Goal: Task Accomplishment & Management: Complete application form

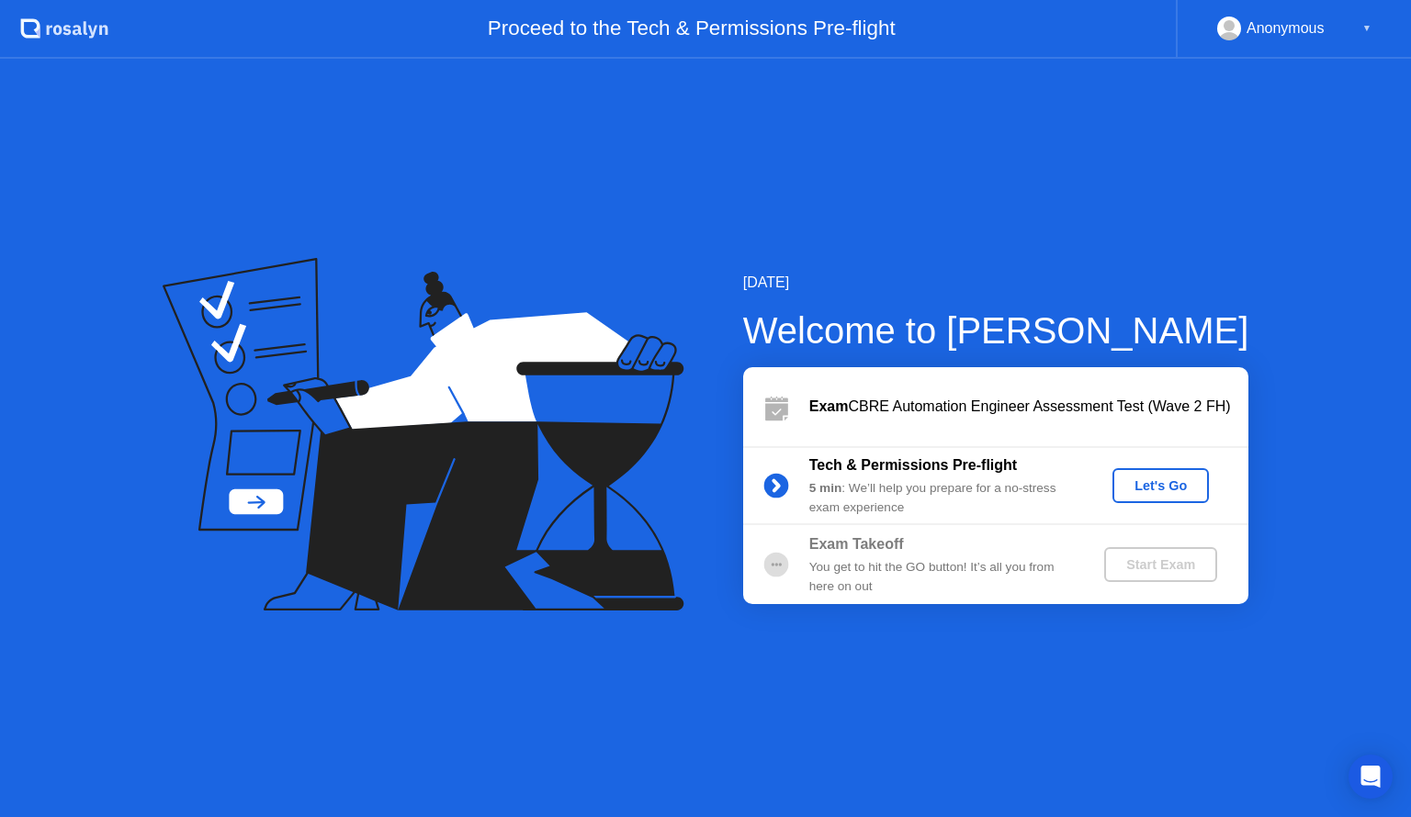
click at [1132, 485] on div "Let's Go" at bounding box center [1161, 486] width 82 height 15
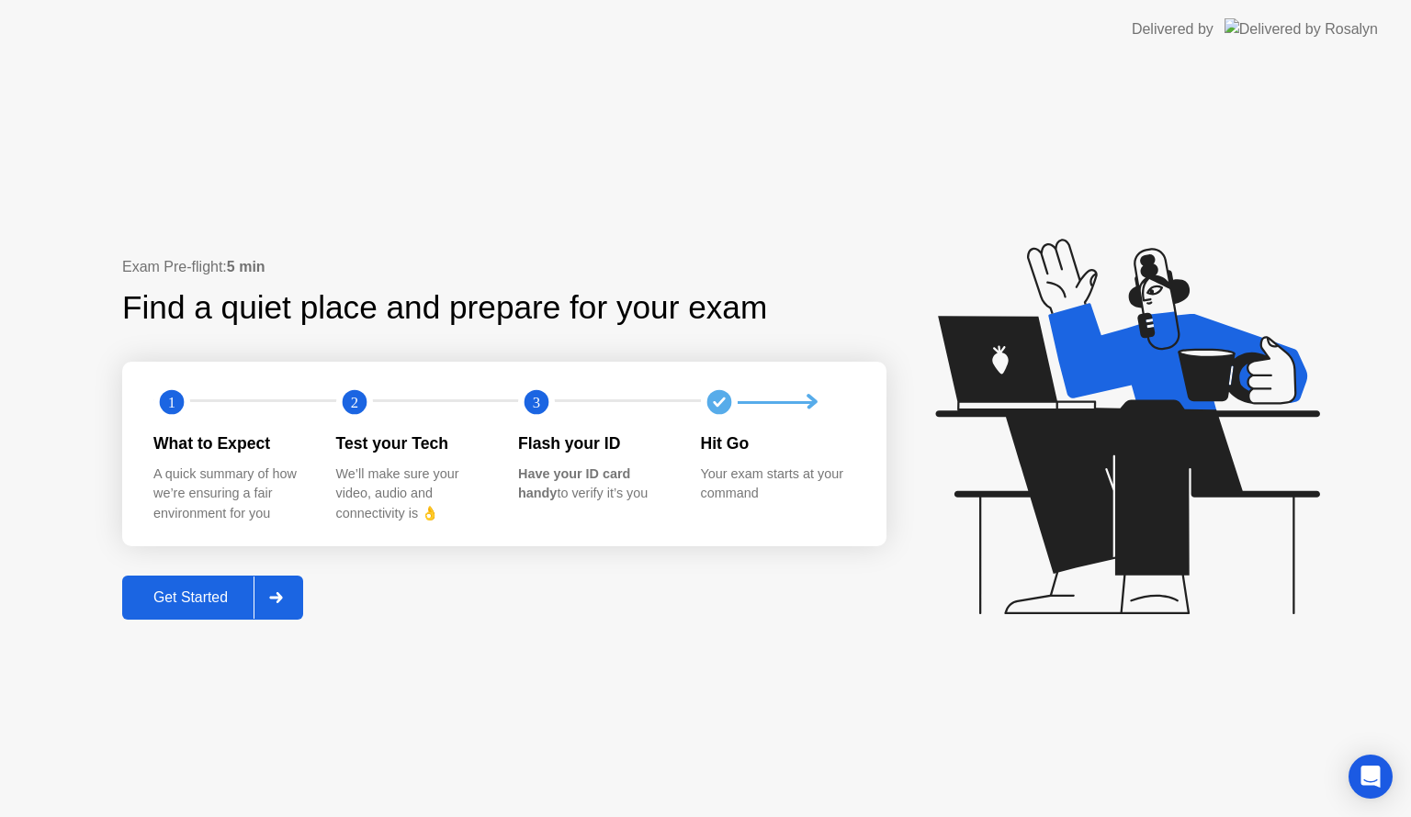
click at [193, 604] on div "Get Started" at bounding box center [191, 598] width 126 height 17
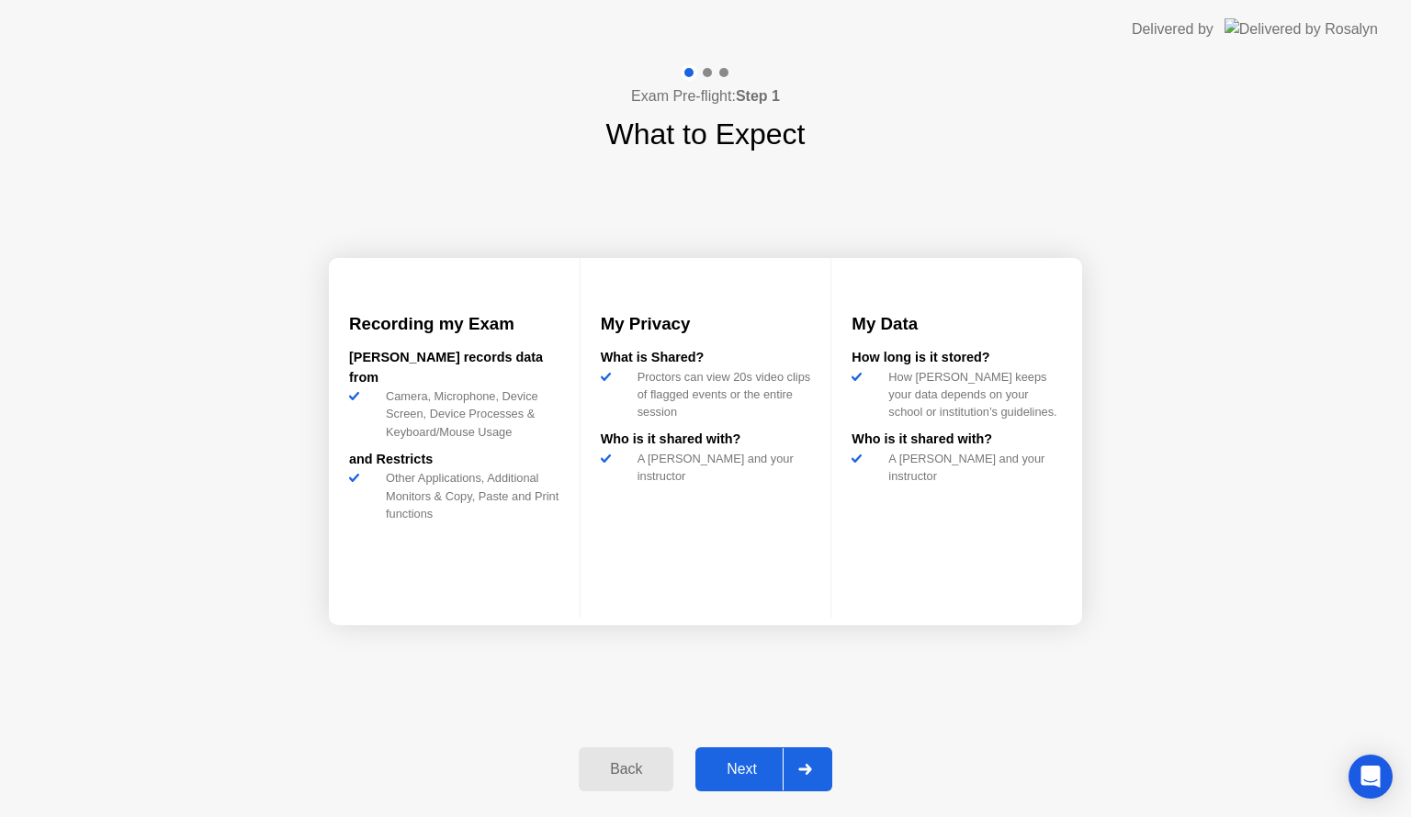
click at [736, 765] on div "Next" at bounding box center [742, 769] width 82 height 17
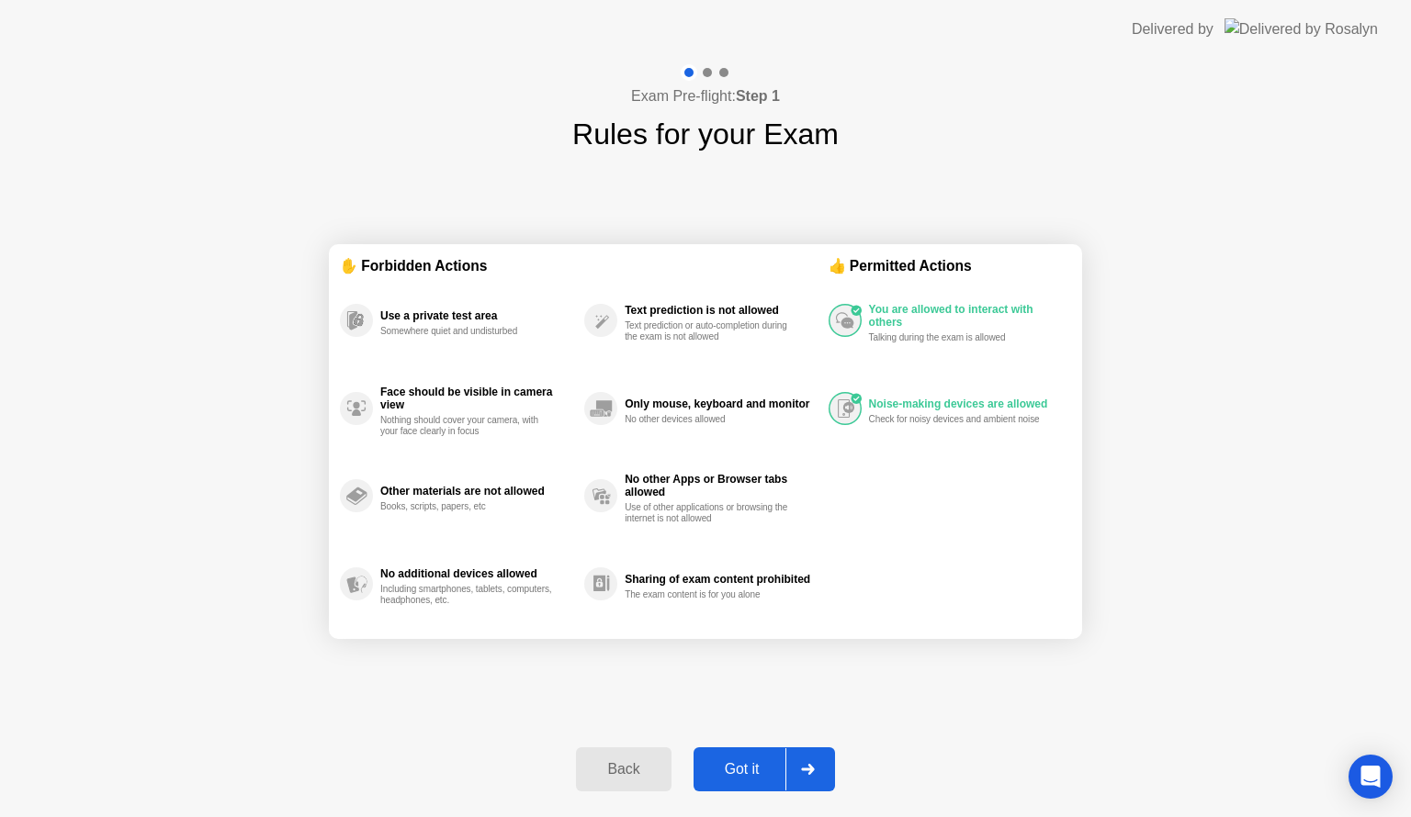
click at [964, 815] on div "Exam Pre-flight: Step 1 Rules for your Exam ✋ Forbidden Actions Use a private t…" at bounding box center [705, 438] width 1411 height 759
click at [745, 768] on div "Got it" at bounding box center [742, 769] width 86 height 17
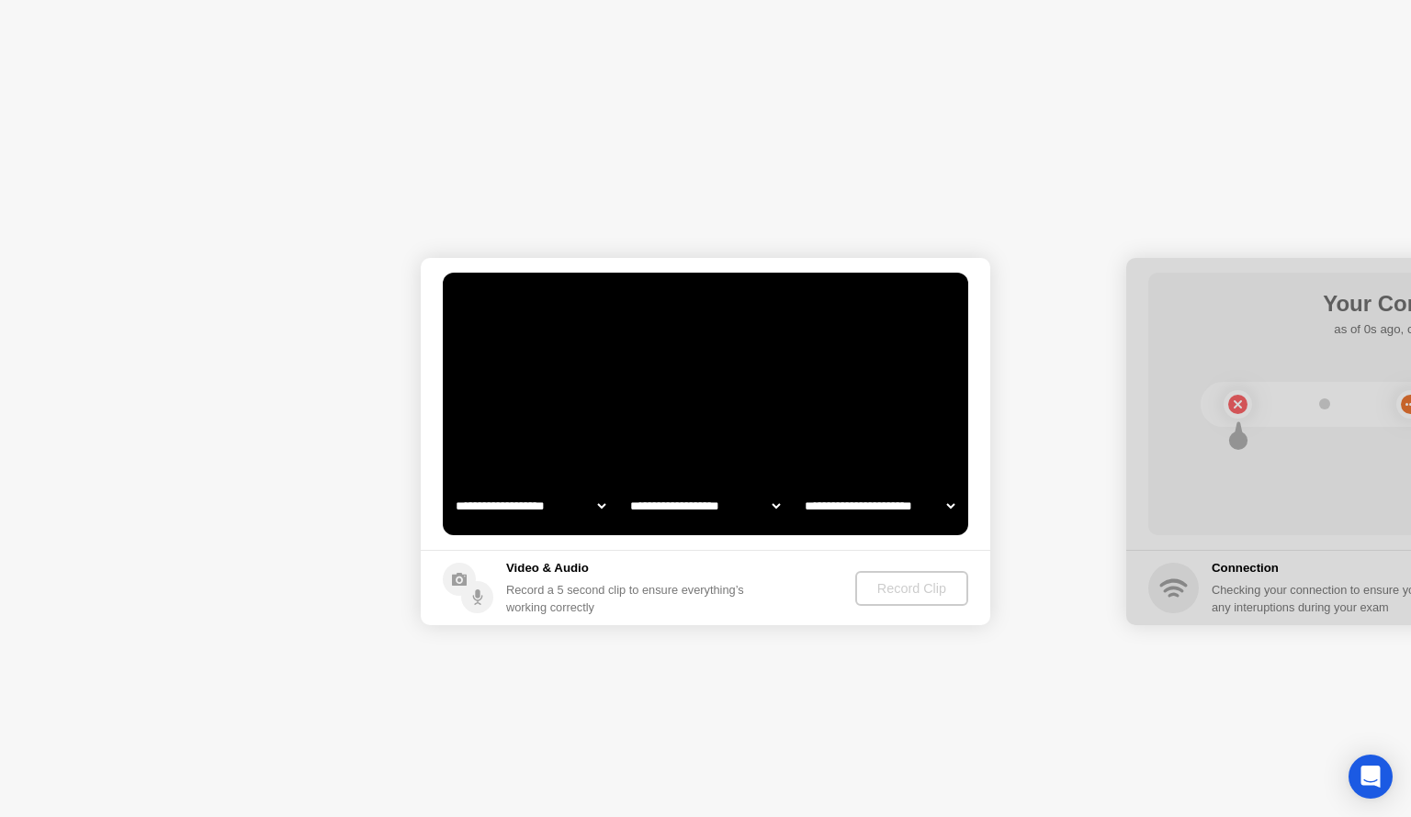
select select "**********"
select select "*******"
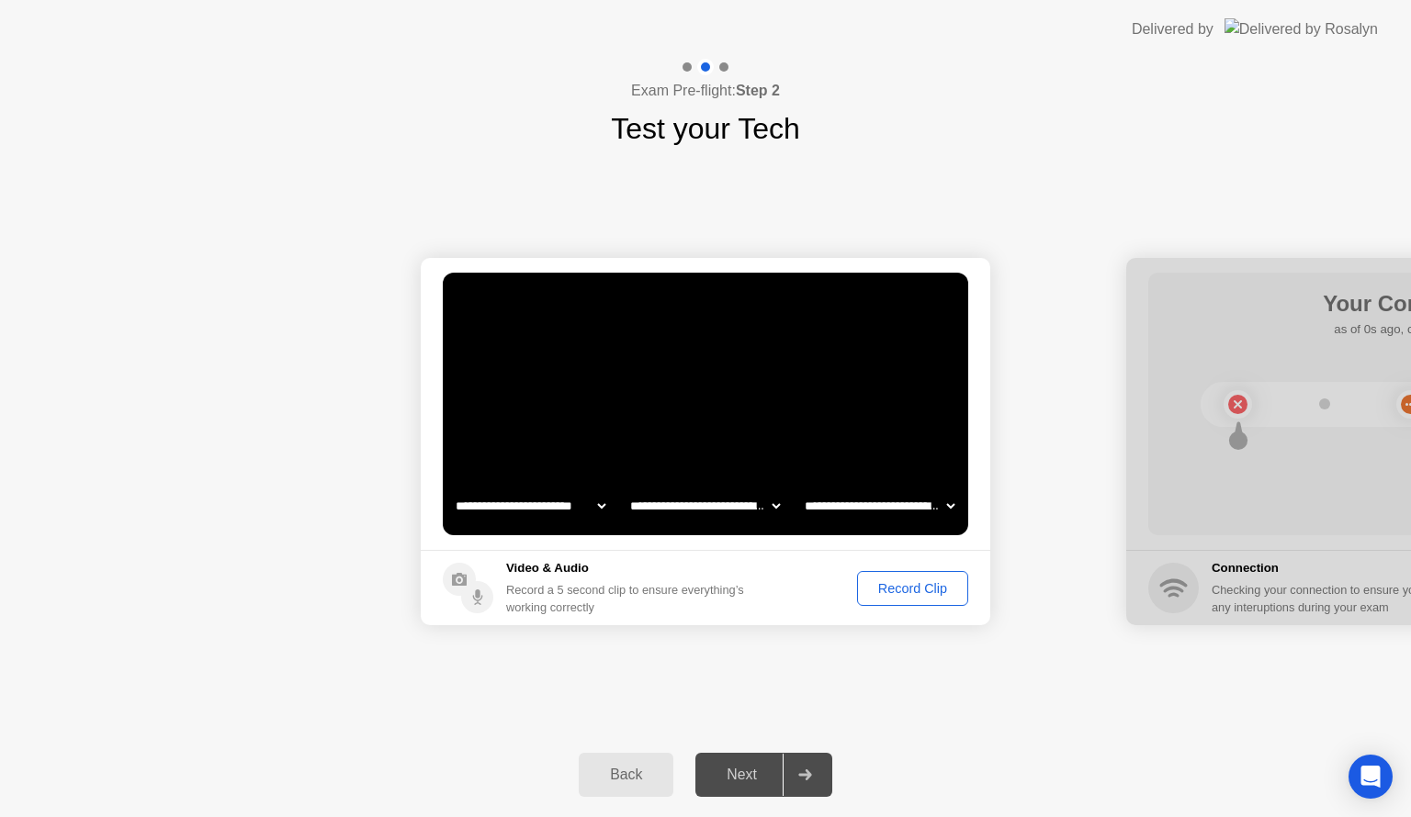
click at [905, 591] on div "Record Clip" at bounding box center [912, 588] width 98 height 15
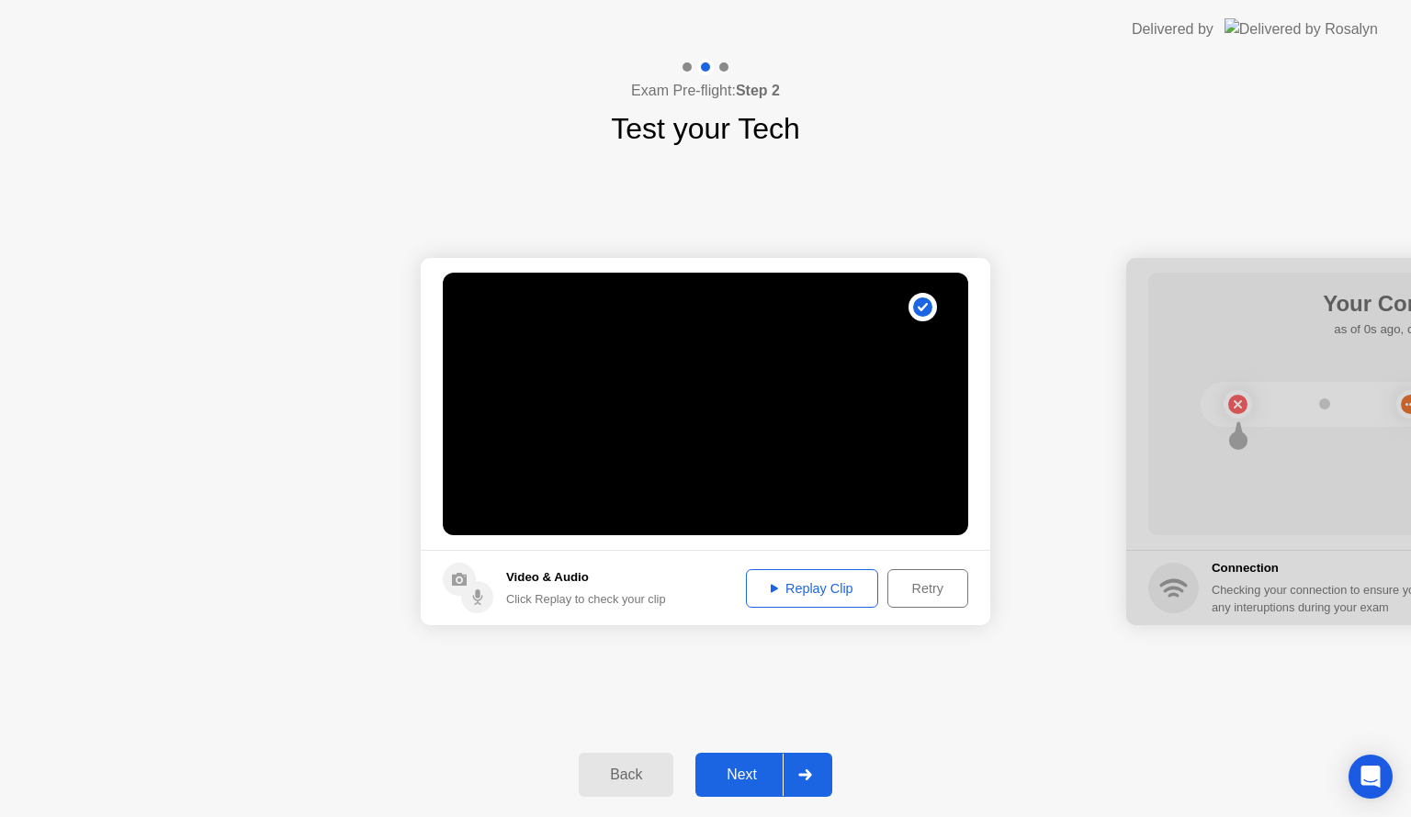
click at [733, 781] on div "Next" at bounding box center [742, 775] width 82 height 17
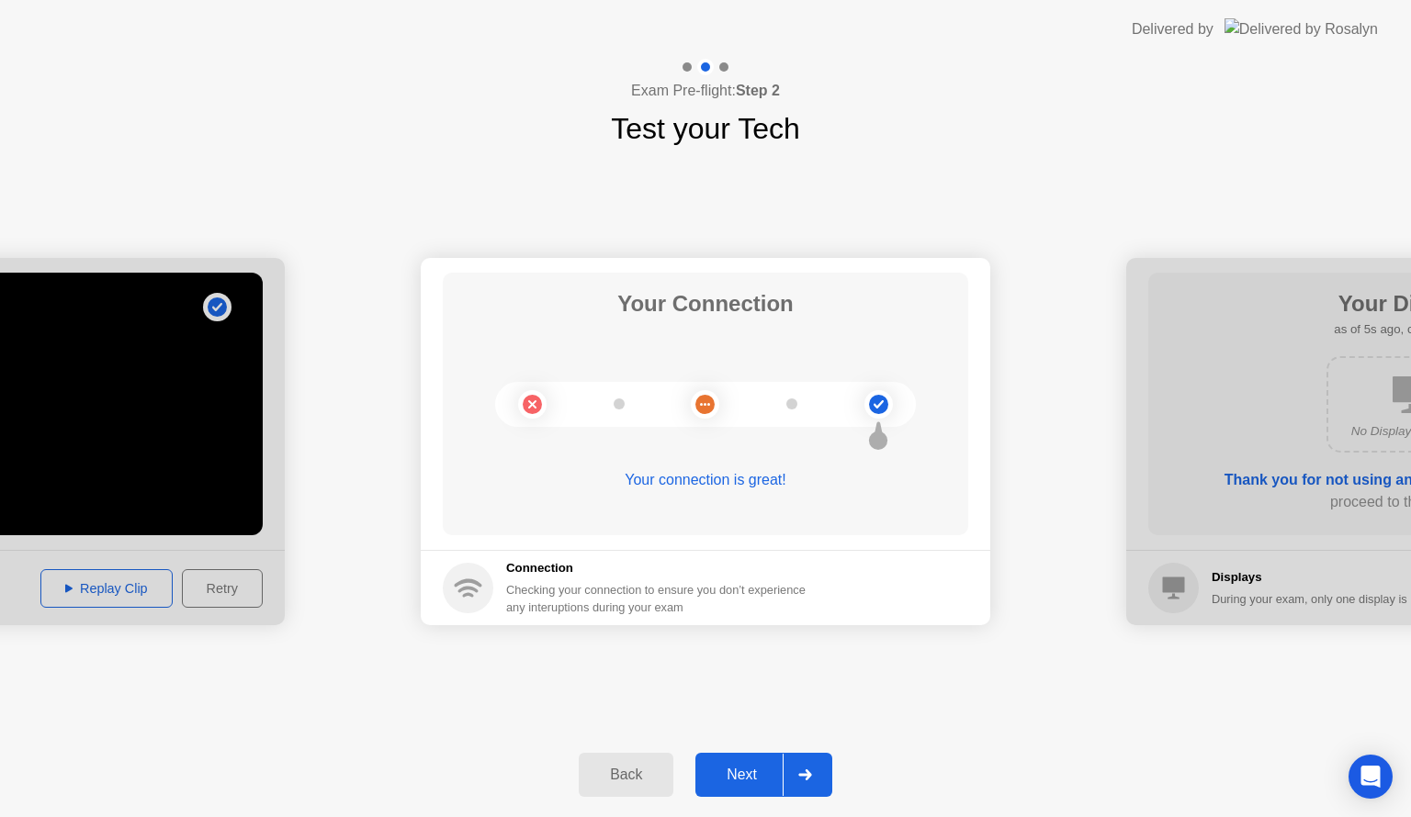
click at [733, 781] on div "Next" at bounding box center [742, 775] width 82 height 17
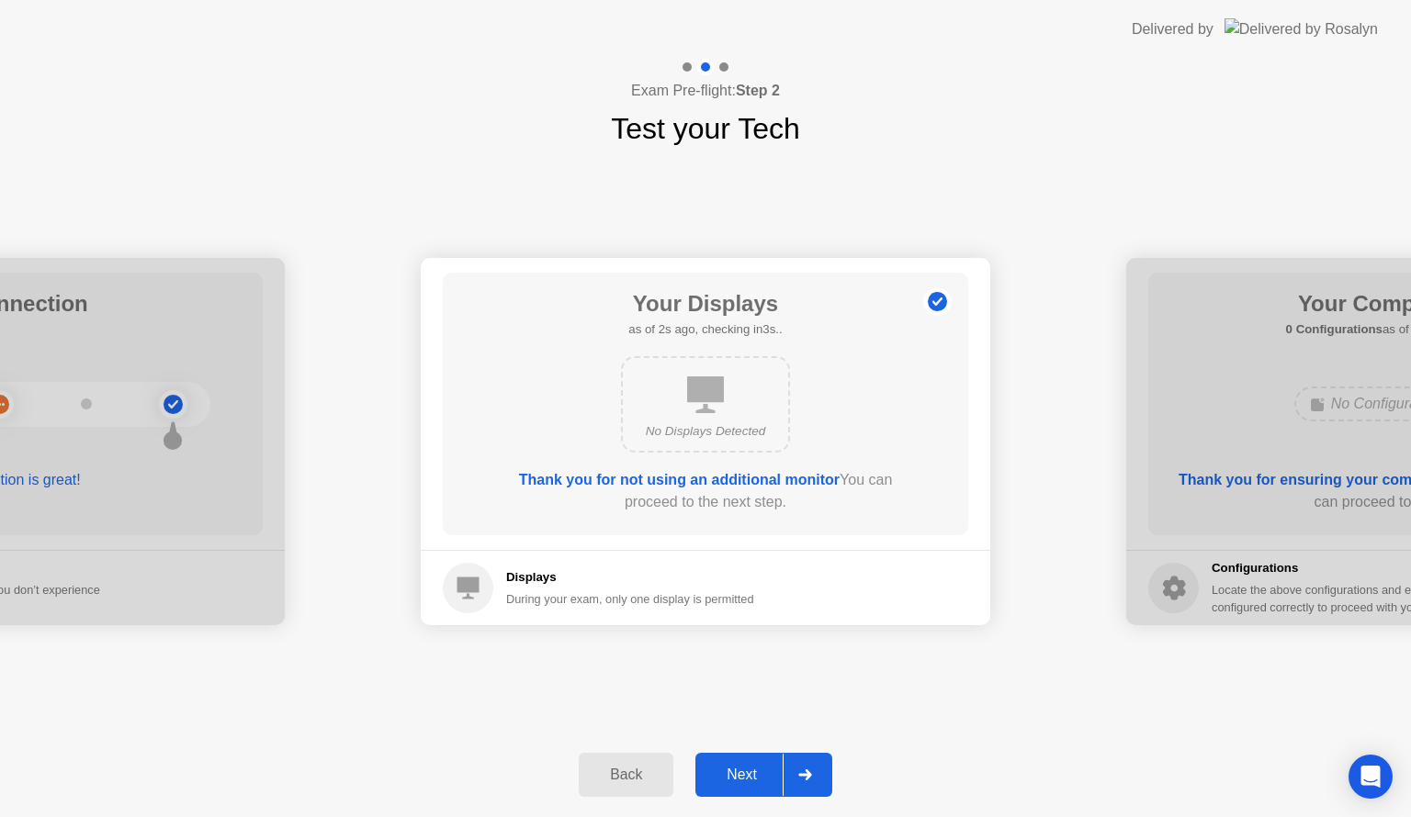
click at [733, 781] on div "Next" at bounding box center [742, 775] width 82 height 17
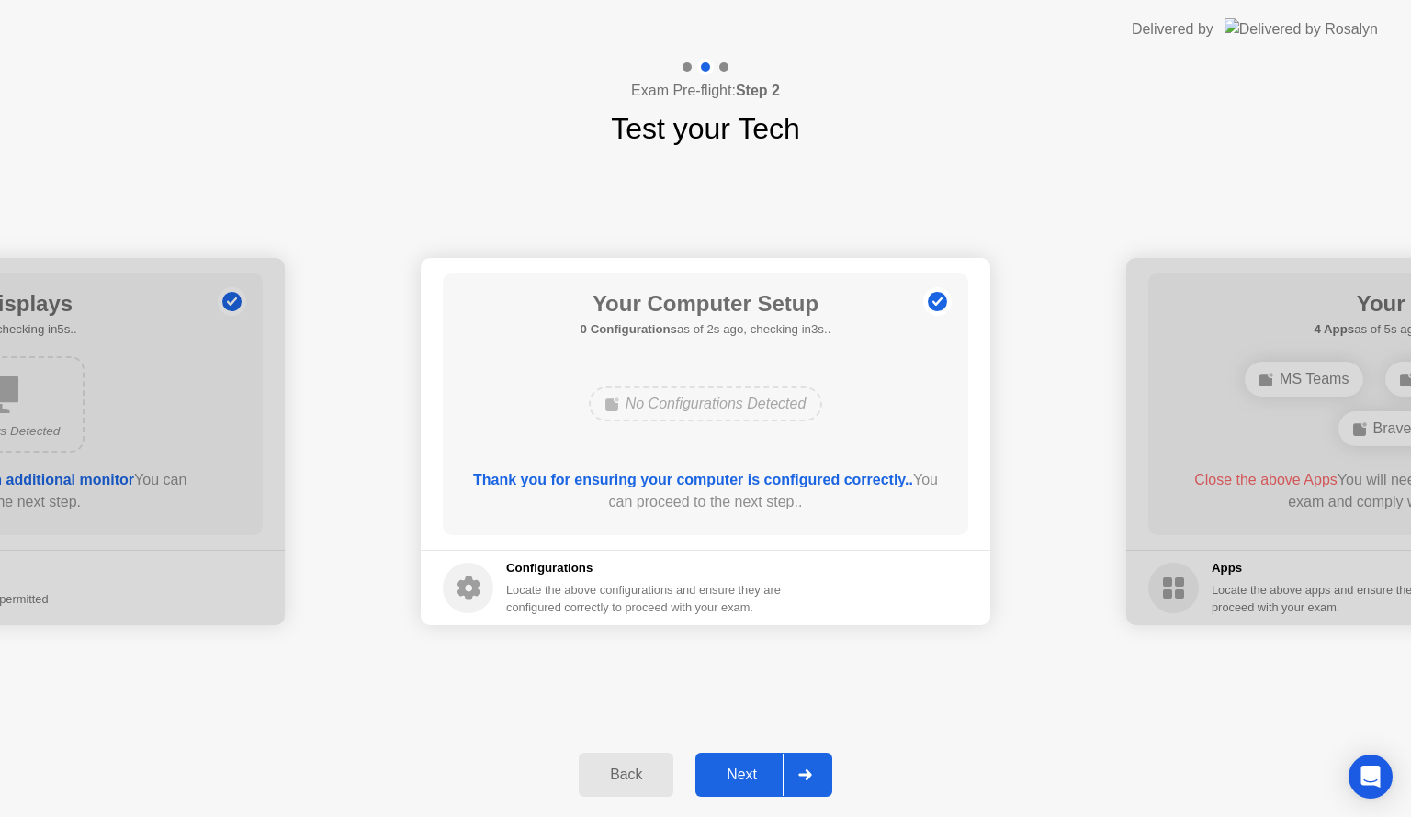
click at [733, 781] on div "Next" at bounding box center [742, 775] width 82 height 17
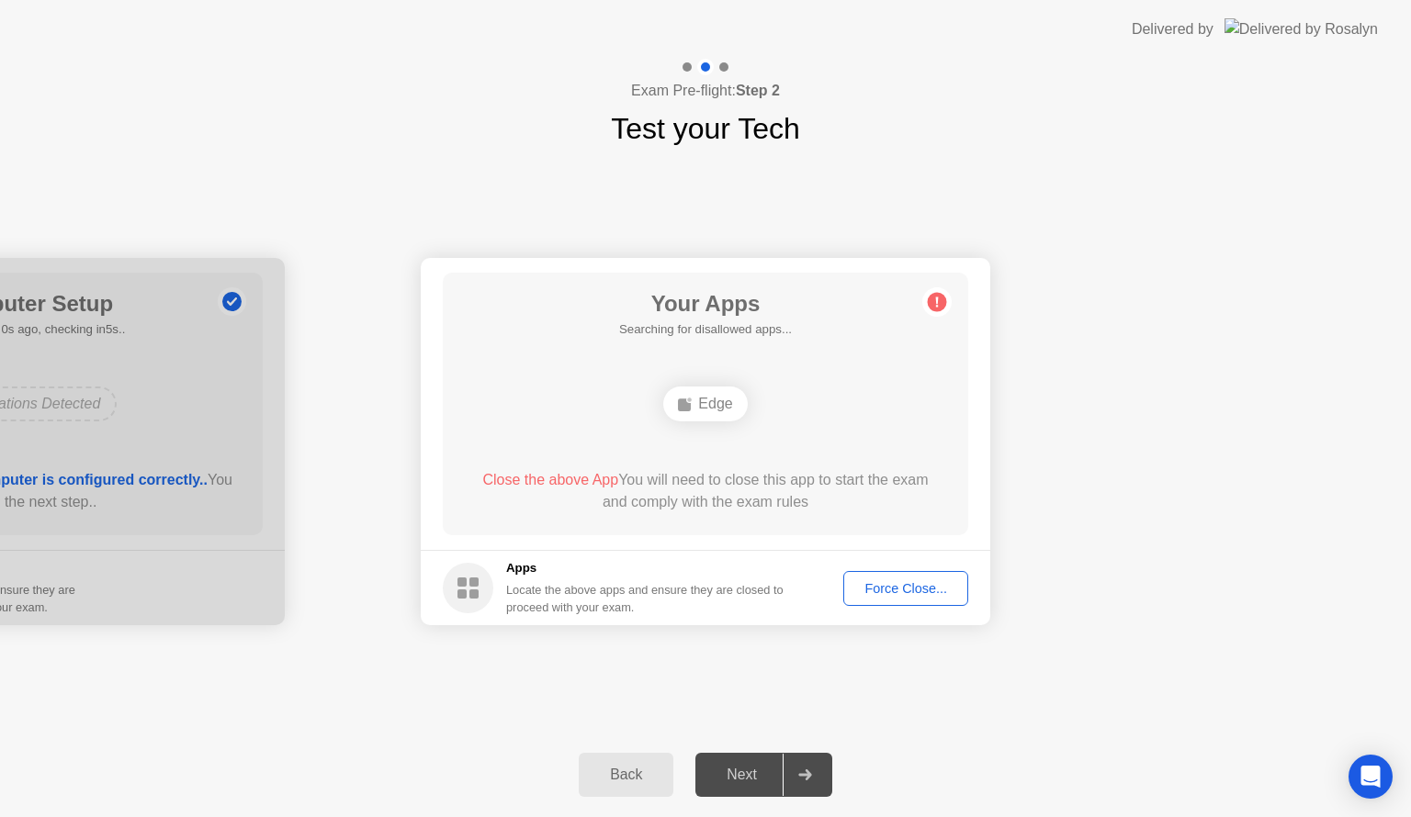
click at [694, 410] on div "Edge" at bounding box center [705, 404] width 84 height 35
click at [923, 584] on div "Force Close..." at bounding box center [906, 588] width 112 height 15
click at [689, 394] on div "Edge" at bounding box center [705, 404] width 84 height 35
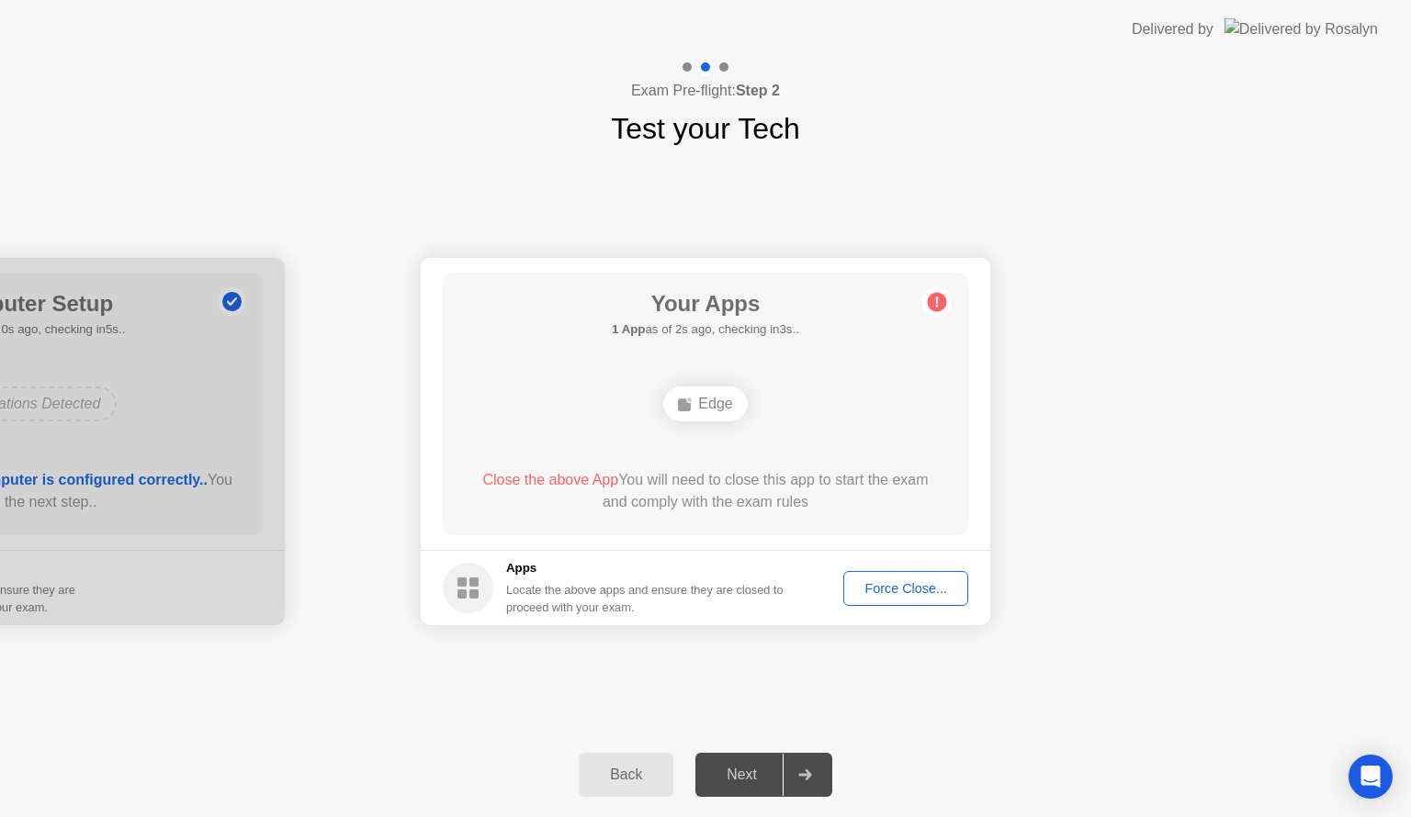
click at [914, 588] on div "Force Close..." at bounding box center [906, 588] width 112 height 15
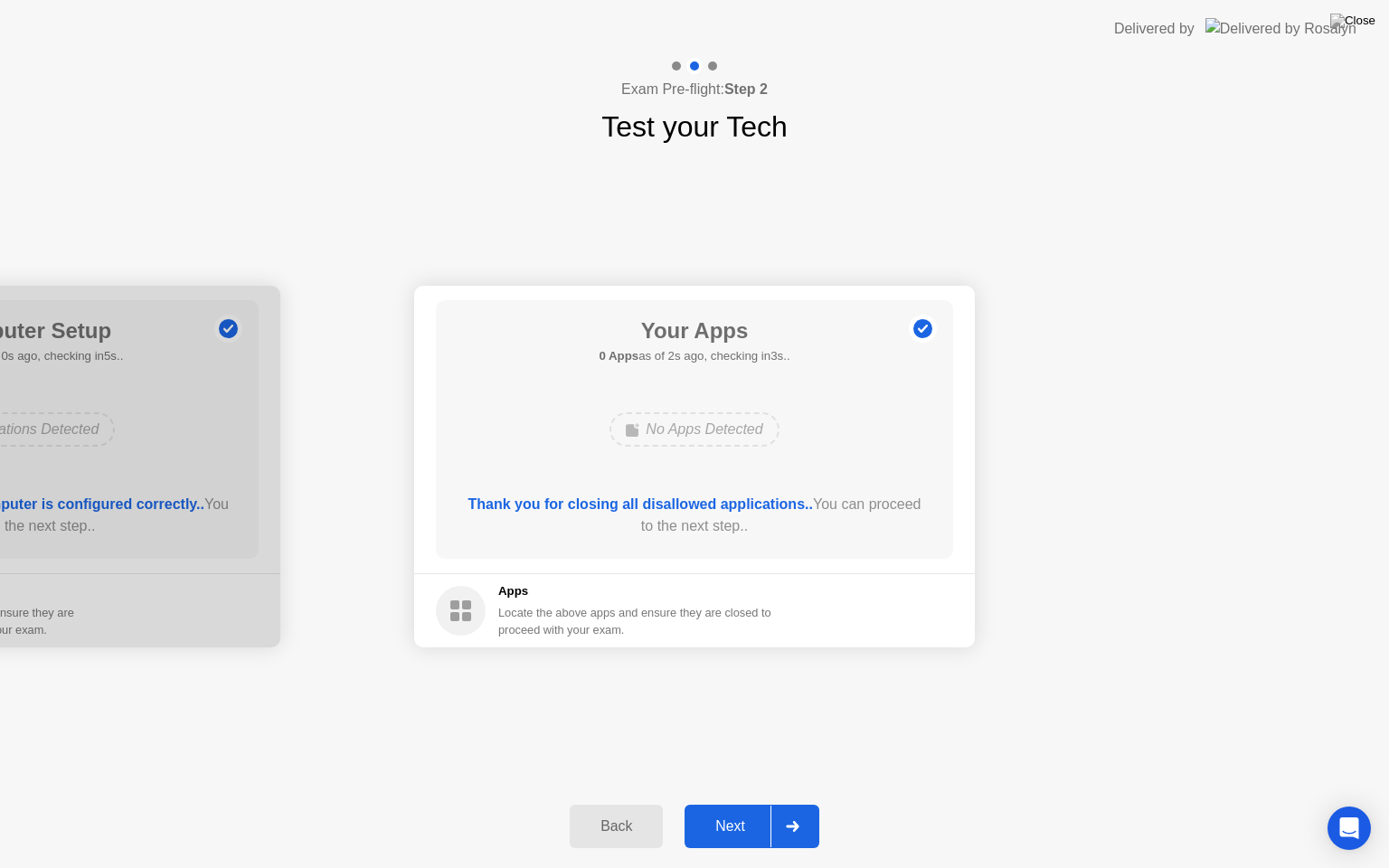
click at [721, 804] on div "Next" at bounding box center [730, 826] width 81 height 17
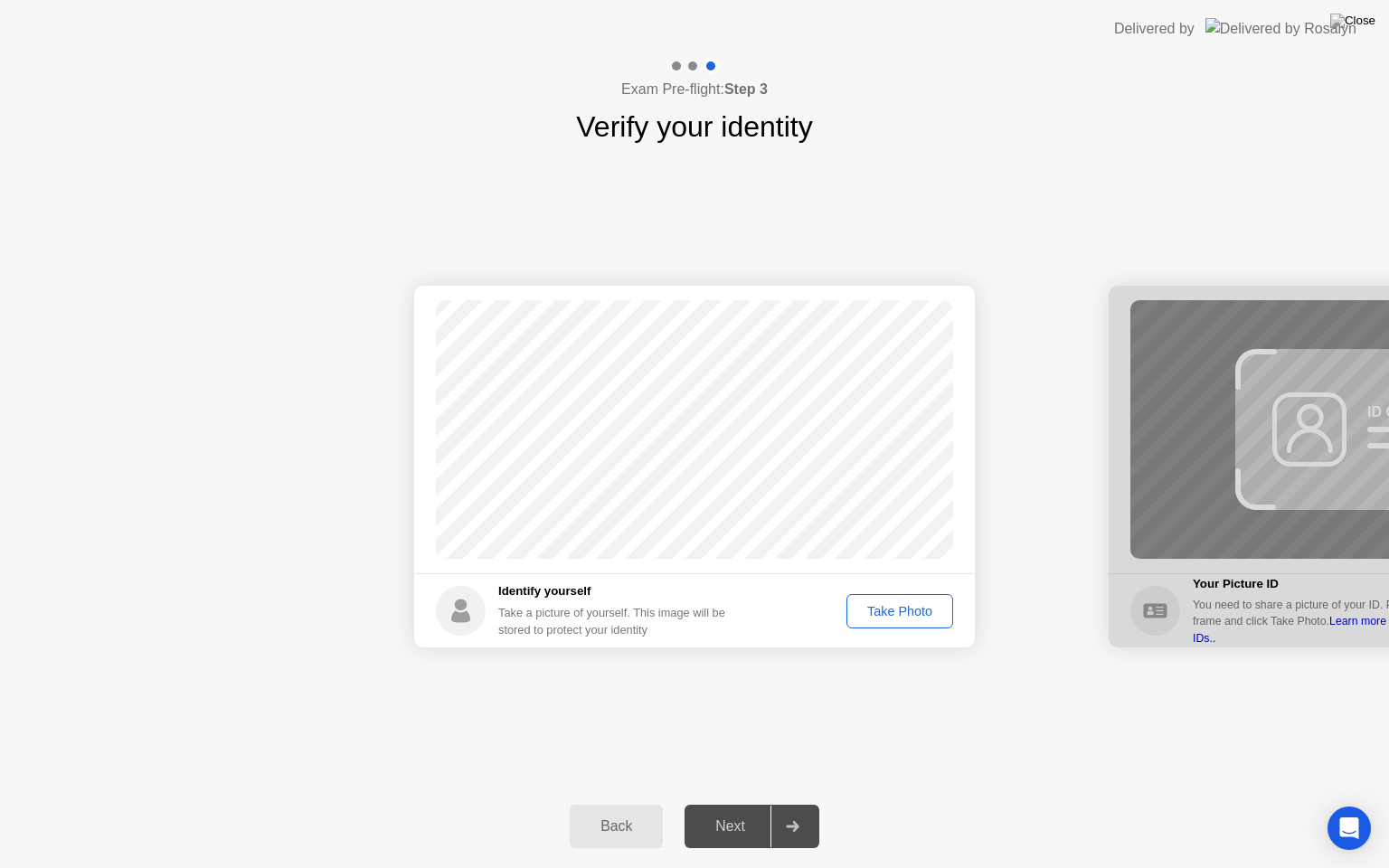
click at [912, 604] on div "Take Photo" at bounding box center [900, 611] width 95 height 15
click at [716, 804] on div "Next" at bounding box center [730, 826] width 81 height 17
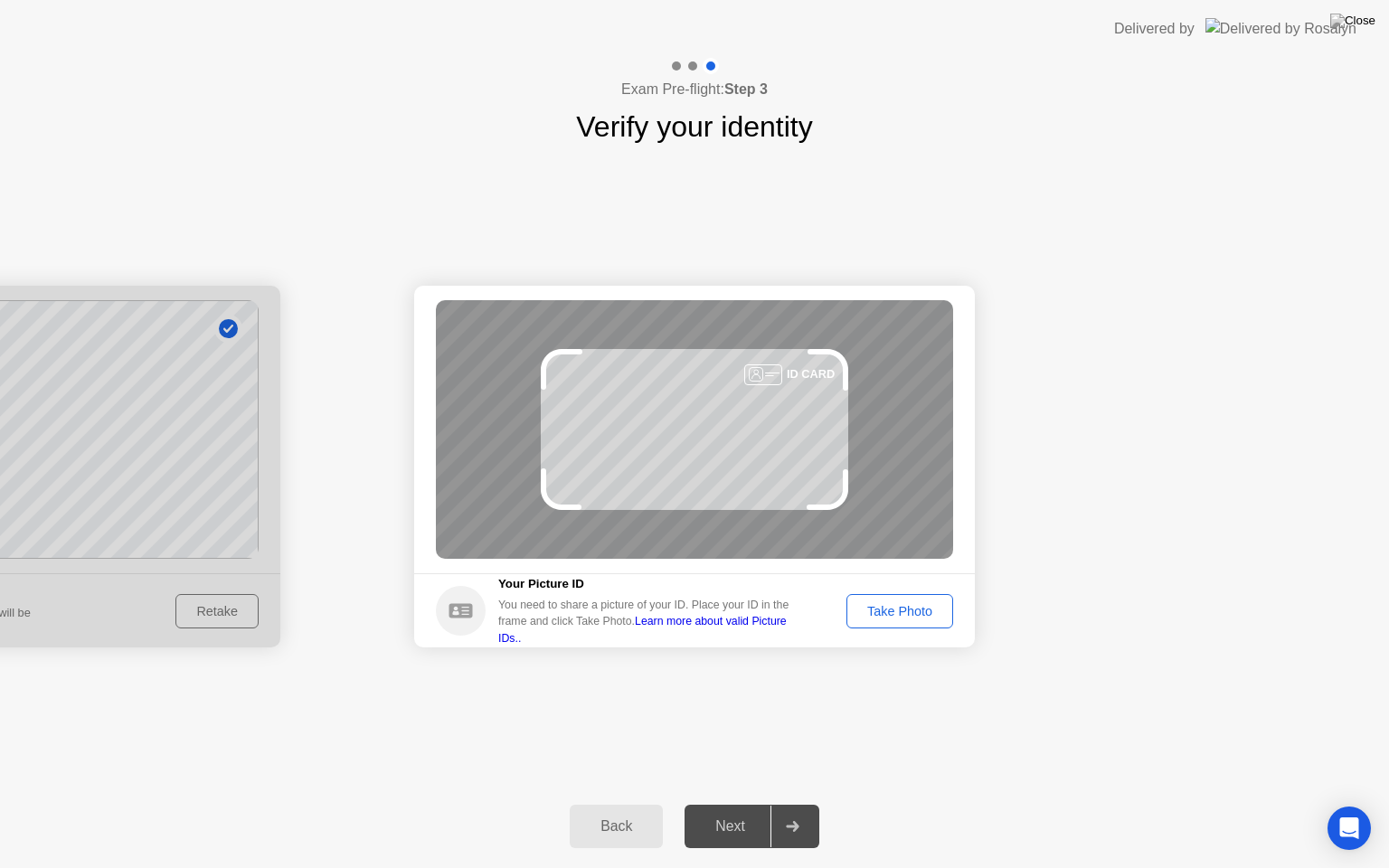
click at [862, 606] on div "Take Photo" at bounding box center [900, 611] width 95 height 15
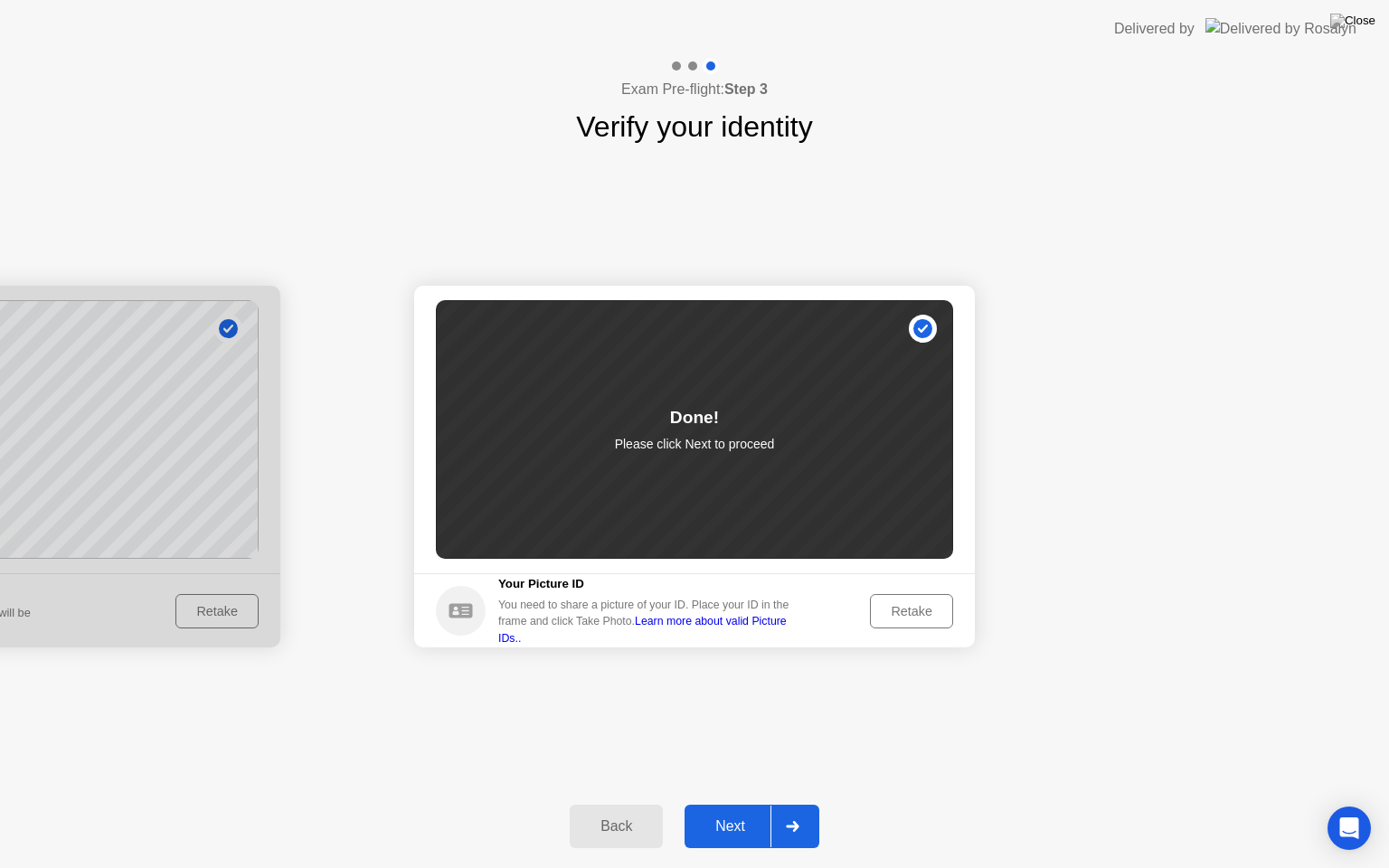
click at [713, 804] on div "Next" at bounding box center [730, 826] width 81 height 17
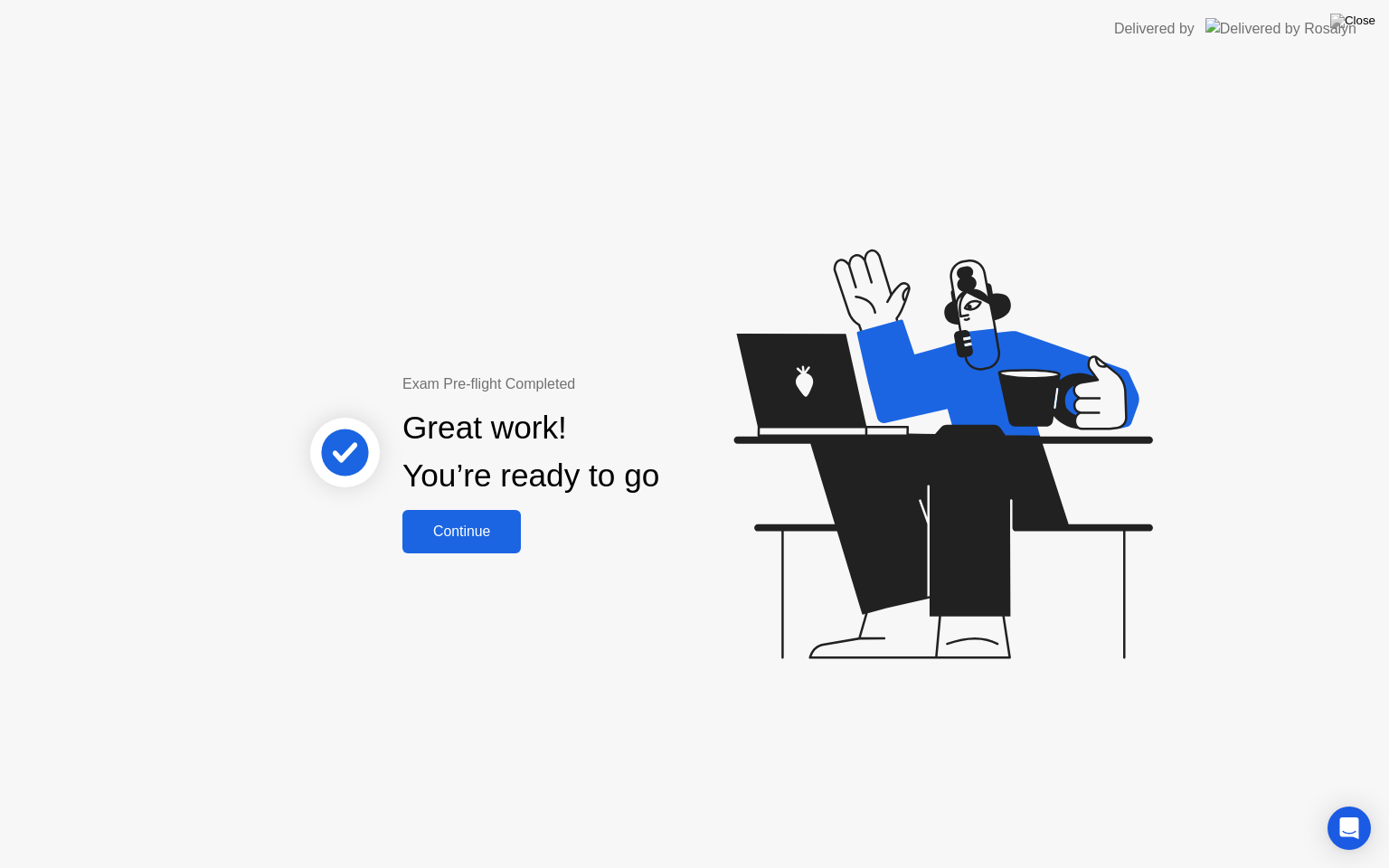
click at [445, 535] on div "Continue" at bounding box center [461, 531] width 107 height 17
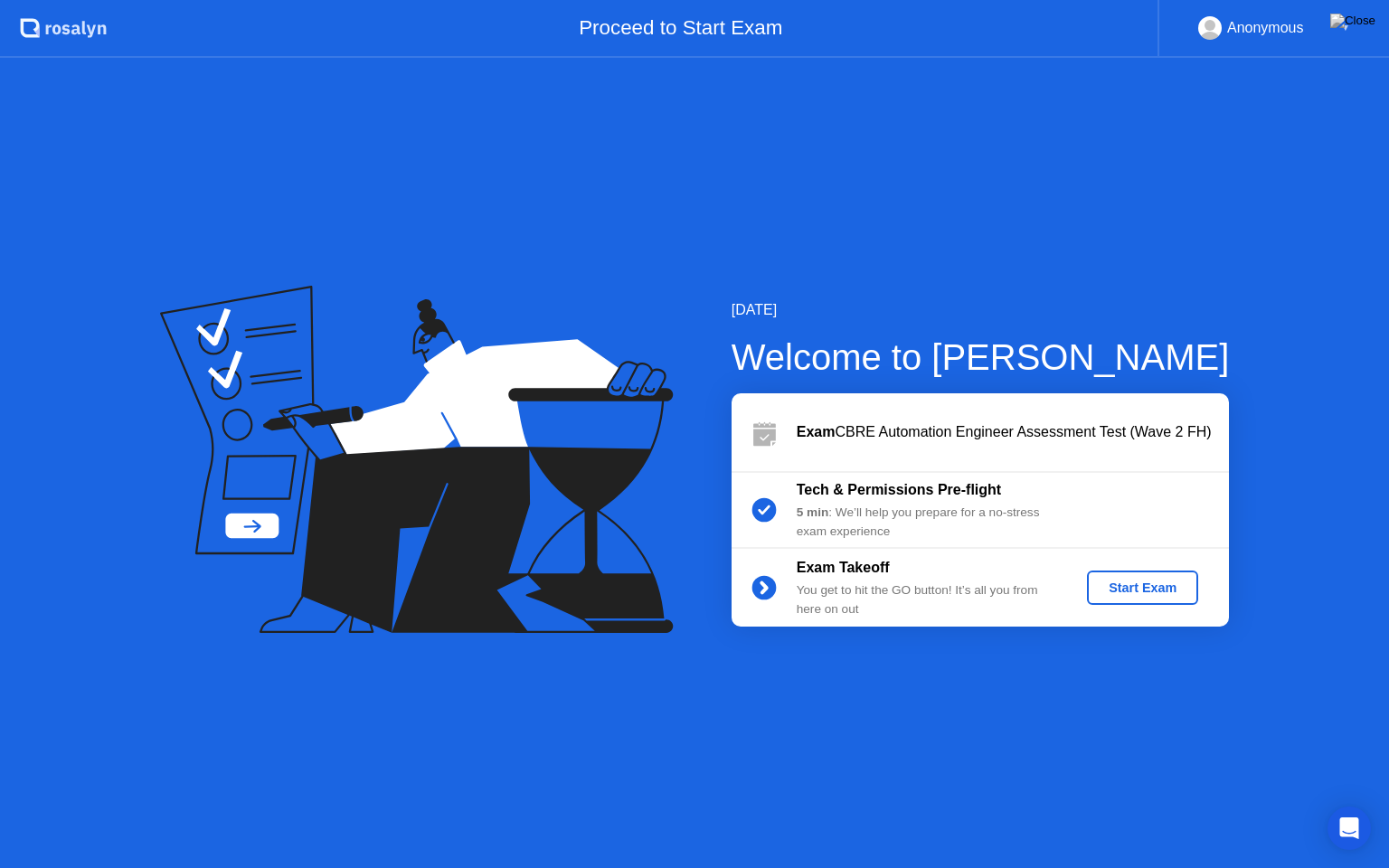
click at [1153, 581] on div "Start Exam" at bounding box center [1142, 588] width 96 height 15
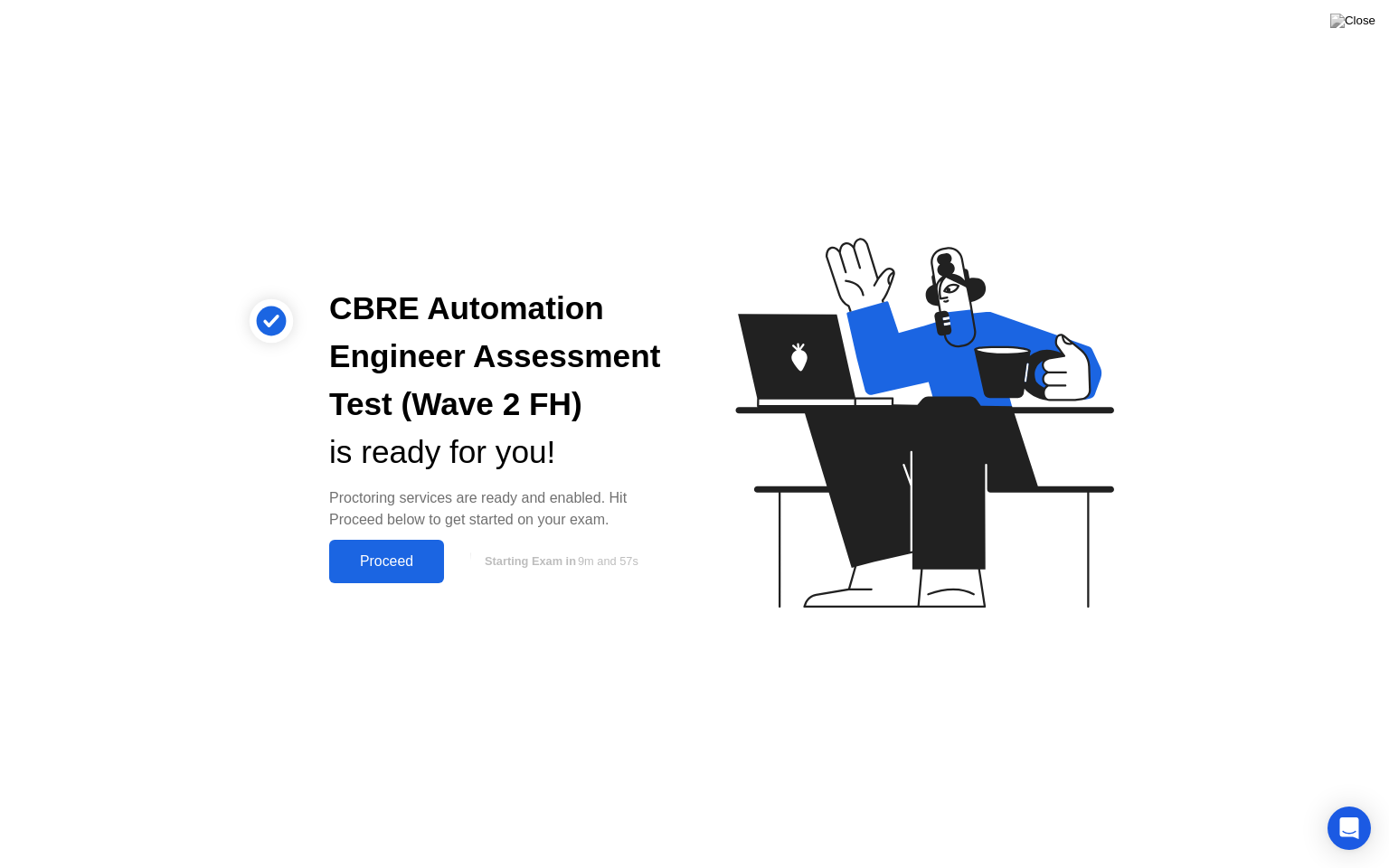
click at [388, 564] on div "Proceed" at bounding box center [387, 561] width 104 height 17
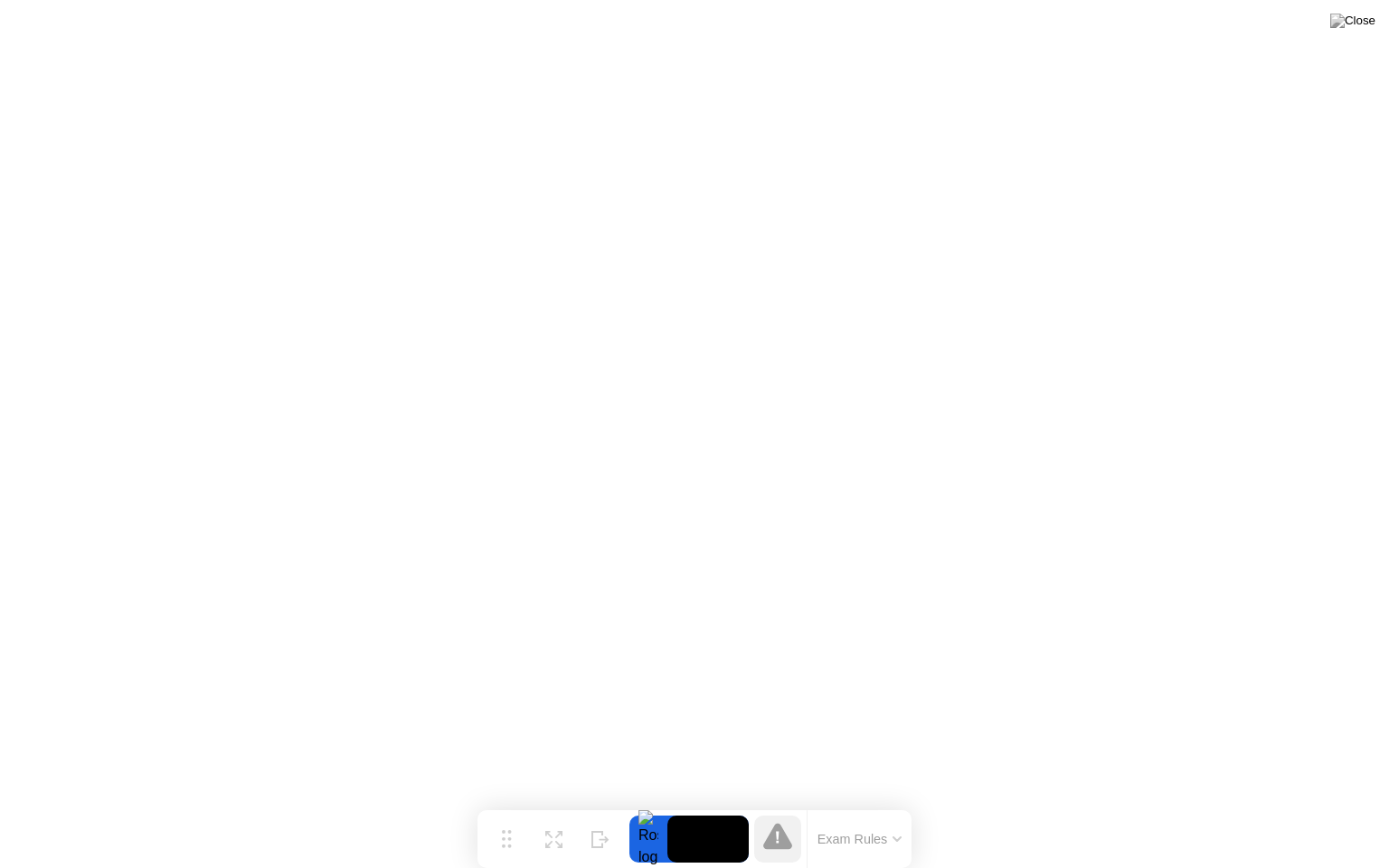
click at [897, 804] on button "Exam Rules" at bounding box center [859, 838] width 95 height 17
